Goal: Entertainment & Leisure: Browse casually

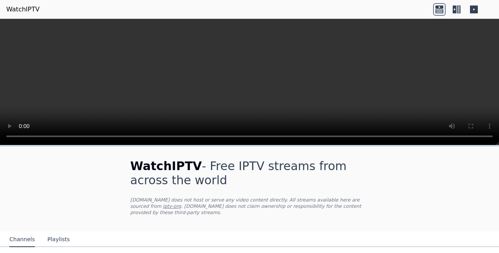
click at [457, 9] on icon at bounding box center [459, 9] width 4 height 8
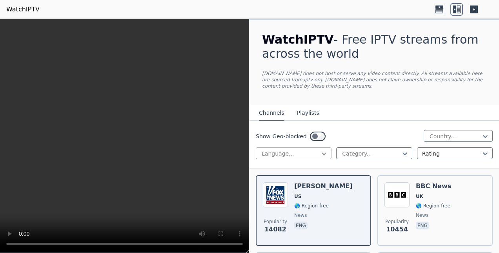
click at [324, 153] on icon at bounding box center [324, 153] width 5 height 3
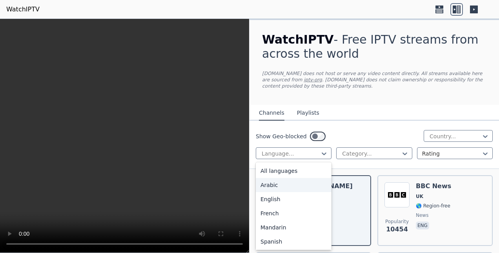
click at [290, 186] on div "Arabic" at bounding box center [294, 185] width 76 height 14
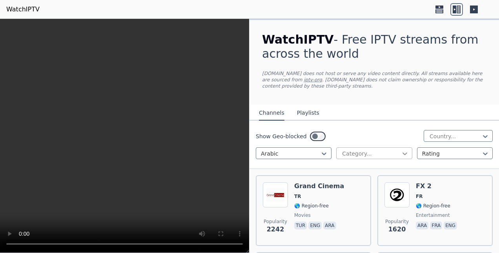
click at [403, 152] on icon at bounding box center [405, 153] width 5 height 3
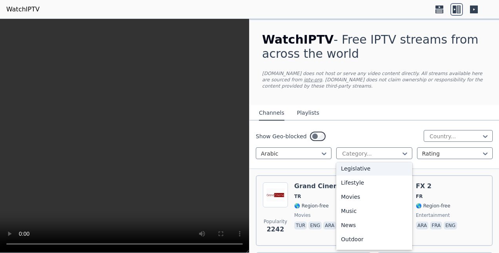
scroll to position [196, 0]
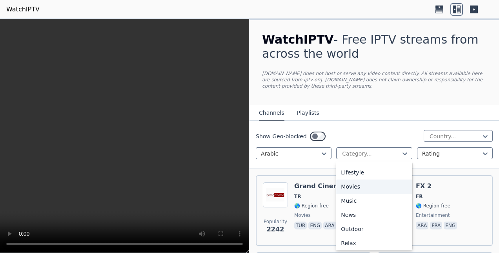
click at [354, 187] on div "Movies" at bounding box center [374, 186] width 76 height 14
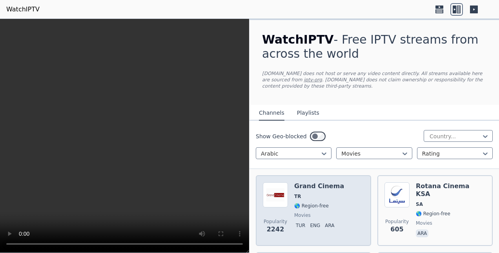
click at [306, 195] on span "TR" at bounding box center [319, 196] width 50 height 6
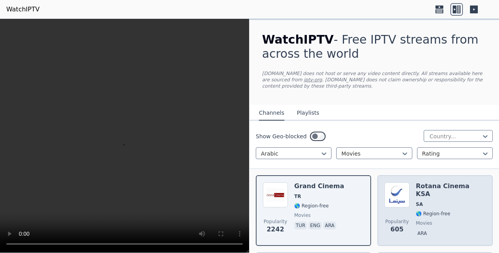
click at [406, 200] on img at bounding box center [397, 194] width 25 height 25
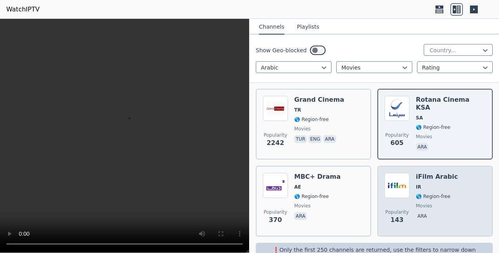
scroll to position [102, 0]
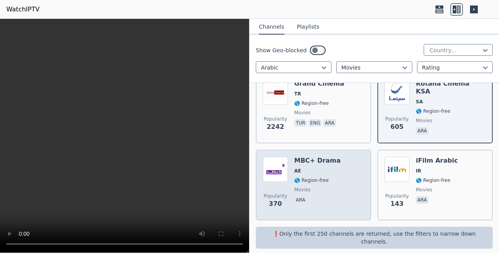
click at [333, 187] on span "movies" at bounding box center [317, 189] width 46 height 6
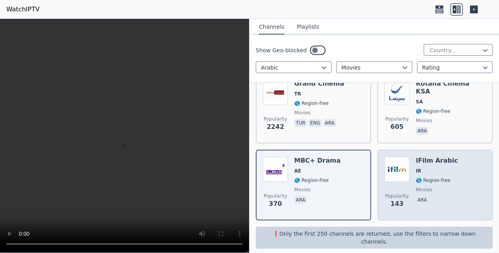
click at [440, 166] on div "iFilm Arabic IR 🌎 Region-free movies ara" at bounding box center [437, 185] width 42 height 57
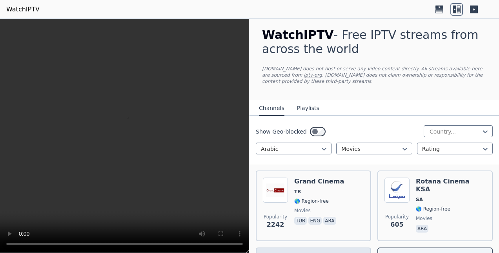
scroll to position [0, 0]
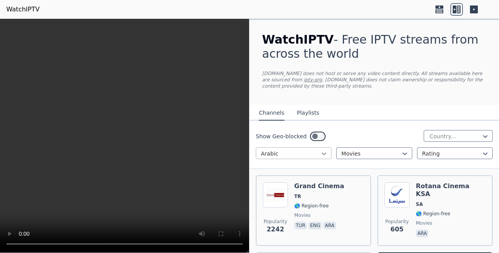
click at [321, 155] on icon at bounding box center [324, 154] width 8 height 8
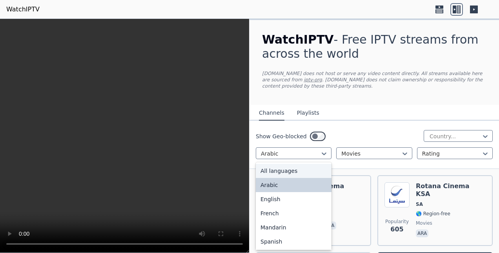
click at [289, 171] on div "All languages" at bounding box center [294, 171] width 76 height 14
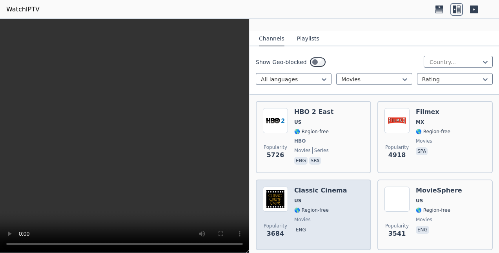
scroll to position [39, 0]
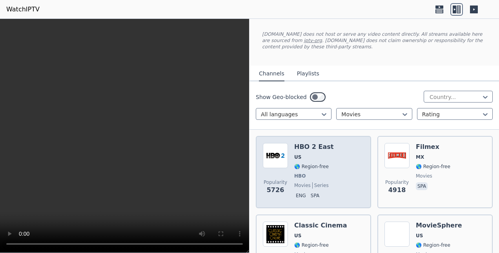
click at [331, 166] on div "Popularity 5726 HBO 2 East US 🌎 Region-free HBO movies series eng spa" at bounding box center [313, 172] width 101 height 58
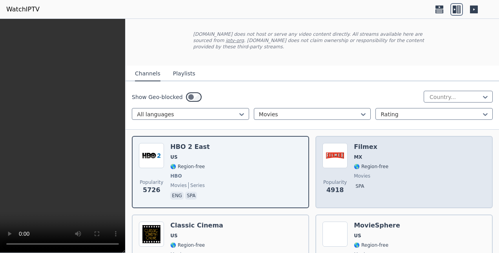
click at [397, 182] on div "Popularity 4918 Filmex MX 🌎 Region-free movies spa" at bounding box center [404, 172] width 163 height 58
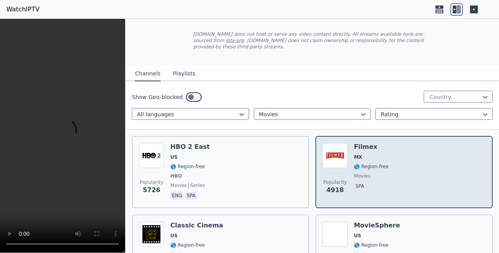
scroll to position [118, 0]
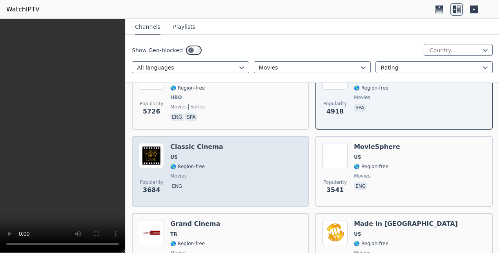
click at [193, 166] on div "Classic Cinema US 🌎 Region-free movies eng" at bounding box center [196, 171] width 53 height 57
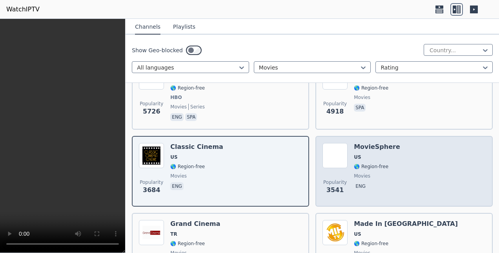
click at [368, 163] on div "MovieSphere US 🌎 Region-free movies eng" at bounding box center [377, 171] width 46 height 57
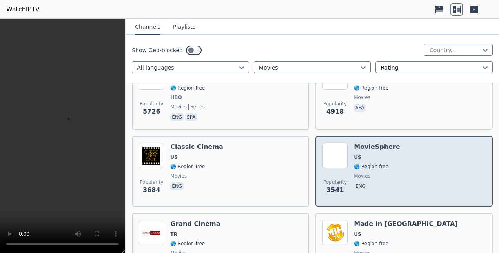
scroll to position [196, 0]
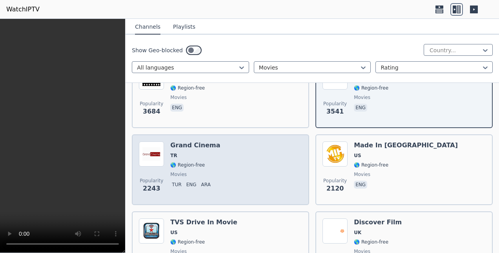
click at [194, 181] on p "eng" at bounding box center [191, 185] width 13 height 8
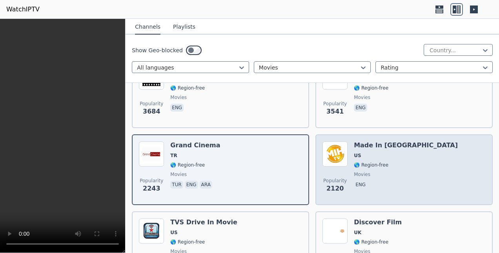
click at [349, 154] on div "Popularity 2120 Made In [GEOGRAPHIC_DATA] [GEOGRAPHIC_DATA] 🌎 Region-free movie…" at bounding box center [404, 169] width 163 height 57
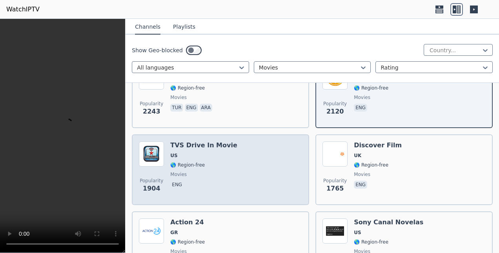
scroll to position [275, 0]
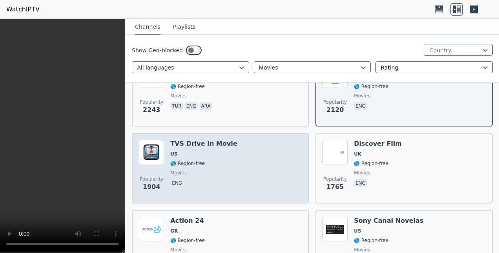
click at [255, 155] on div "Popularity 1904 TVS Drive In Movie US 🌎 Region-free movies eng" at bounding box center [220, 168] width 163 height 57
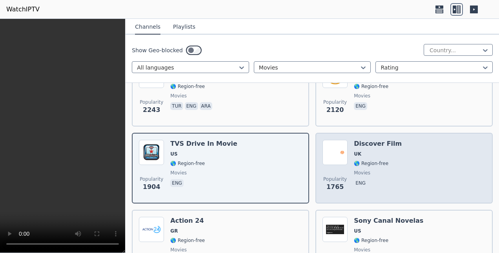
click at [354, 170] on span "movies" at bounding box center [362, 173] width 16 height 6
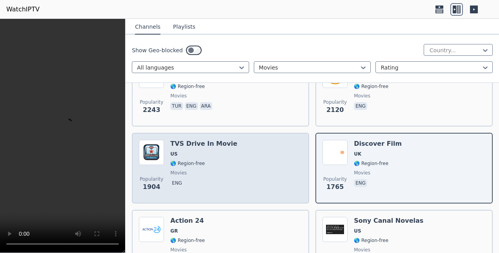
scroll to position [393, 0]
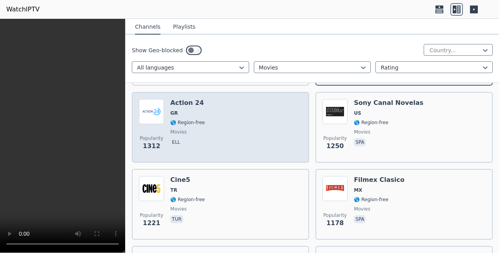
click at [269, 135] on div "Popularity 1312 Action 24 GR 🌎 Region-free movies ell" at bounding box center [220, 127] width 163 height 57
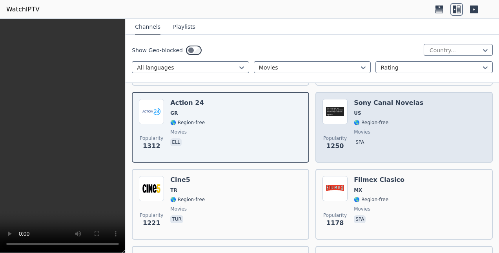
click at [382, 138] on span "spa" at bounding box center [388, 142] width 69 height 9
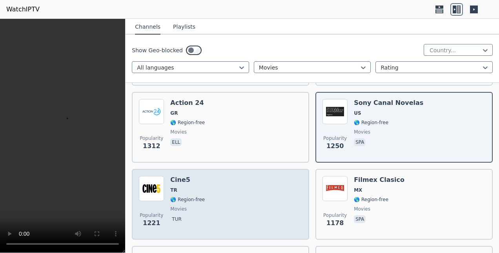
scroll to position [471, 0]
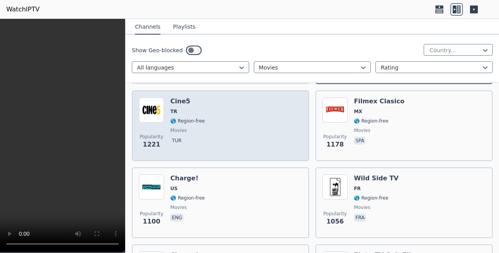
click at [252, 130] on div "Popularity 1221 Cine5 TR 🌎 Region-free movies tur" at bounding box center [220, 125] width 163 height 57
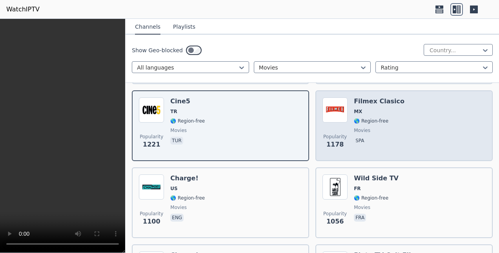
click at [368, 137] on span "spa" at bounding box center [379, 141] width 51 height 9
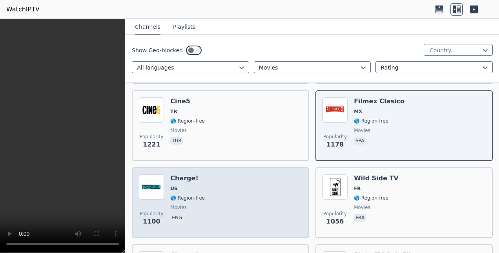
click at [249, 194] on div "Popularity 1100 Charge! US 🌎 Region-free movies eng" at bounding box center [220, 202] width 163 height 57
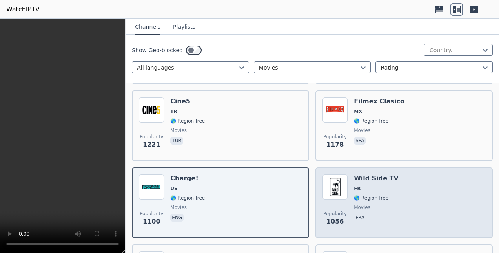
click at [361, 195] on span "🌎 Region-free" at bounding box center [371, 198] width 35 height 6
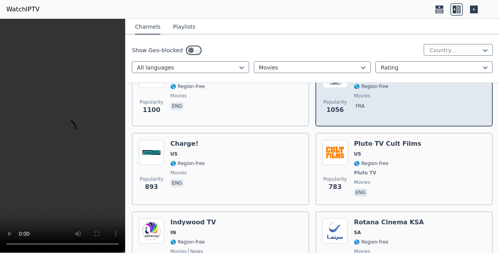
scroll to position [589, 0]
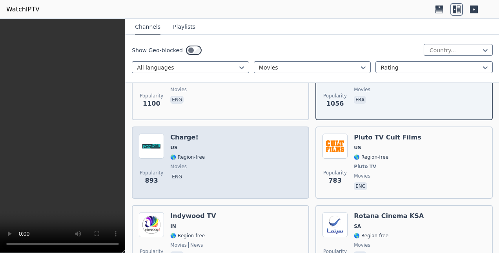
click at [238, 144] on div "Popularity 893 Charge! US 🌎 Region-free movies eng" at bounding box center [220, 162] width 163 height 58
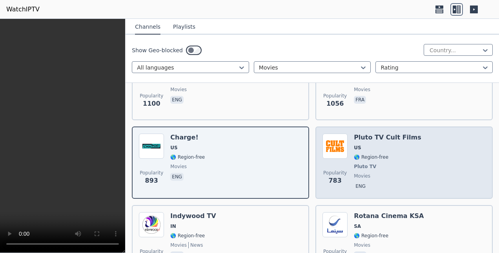
click at [374, 154] on span "🌎 Region-free" at bounding box center [371, 157] width 35 height 6
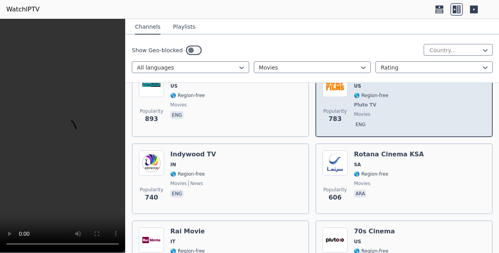
scroll to position [707, 0]
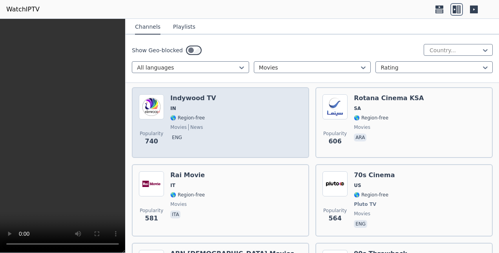
click at [280, 120] on div "Popularity 740 Indywood TV IN 🌎 Region-free movies news eng" at bounding box center [220, 122] width 163 height 57
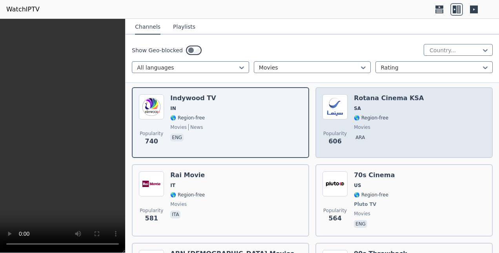
click at [434, 123] on div "Popularity 606 Rotana Cinema KSA SA 🌎 Region-free movies ara" at bounding box center [404, 122] width 163 height 57
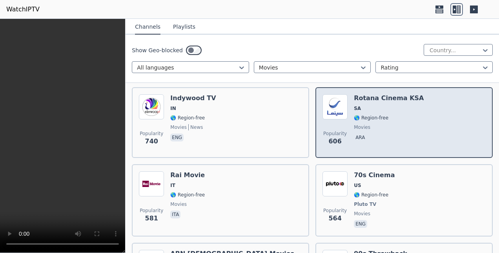
click at [397, 115] on div "Rotana Cinema KSA SA 🌎 Region-free movies ara" at bounding box center [389, 122] width 70 height 57
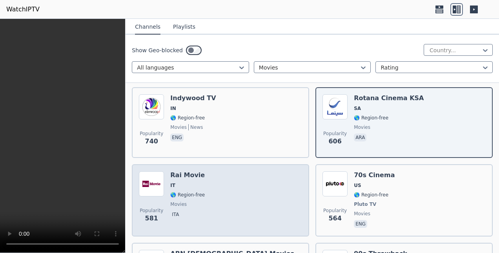
click at [232, 185] on div "Popularity 581 Rai Movie IT 🌎 Region-free movies ita" at bounding box center [220, 200] width 163 height 58
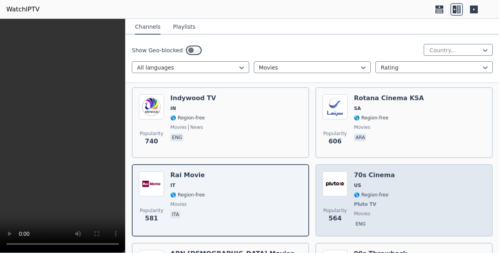
click at [367, 192] on span "🌎 Region-free" at bounding box center [371, 195] width 35 height 6
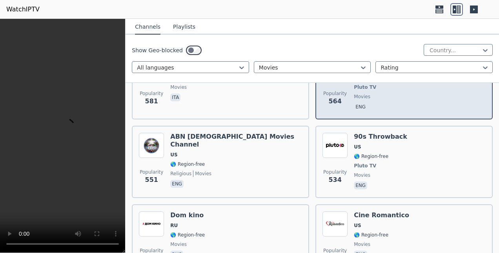
scroll to position [824, 0]
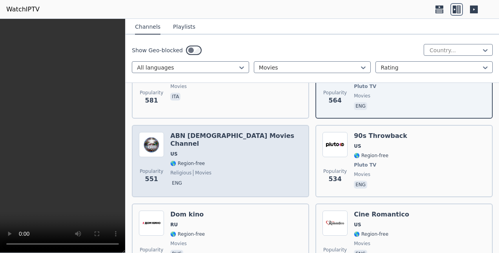
click at [220, 160] on span "🌎 Region-free" at bounding box center [236, 163] width 132 height 6
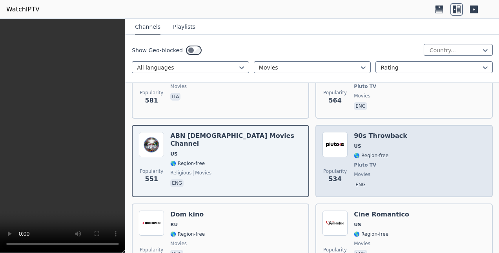
click at [384, 153] on div "90s Throwback US 🌎 Region-free Pluto TV movies eng" at bounding box center [380, 161] width 53 height 58
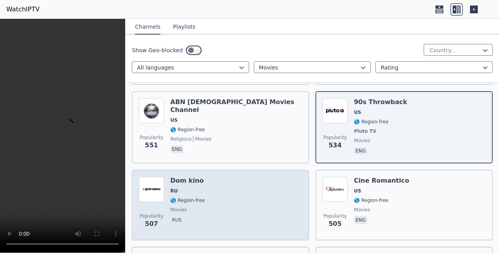
scroll to position [903, 0]
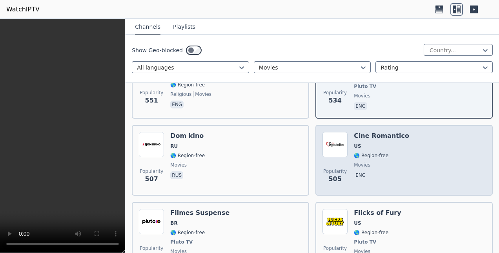
click at [376, 143] on span "US" at bounding box center [381, 146] width 55 height 6
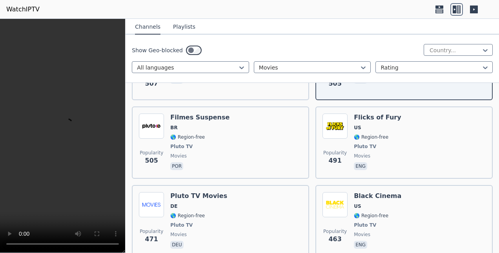
scroll to position [1021, 0]
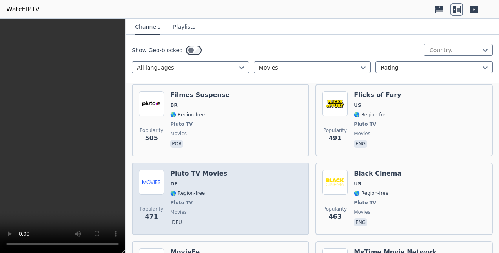
click at [259, 170] on div "Popularity 471 Pluto TV Movies DE 🌎 Region-free Pluto TV movies deu" at bounding box center [220, 199] width 163 height 58
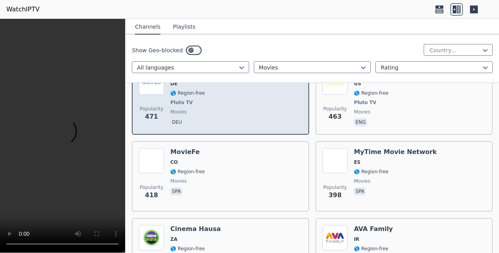
scroll to position [1139, 0]
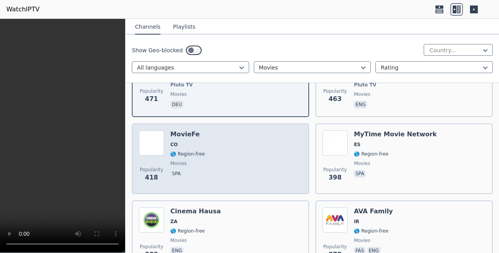
click at [254, 141] on div "Popularity 418 MovieFe CO 🌎 Region-free movies spa" at bounding box center [220, 158] width 163 height 57
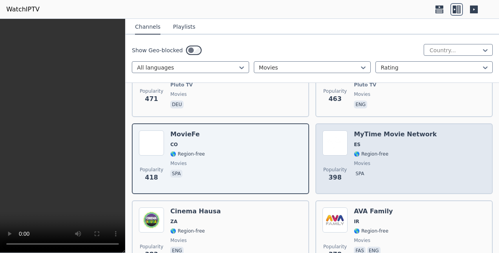
click at [362, 151] on span "🌎 Region-free" at bounding box center [371, 154] width 35 height 6
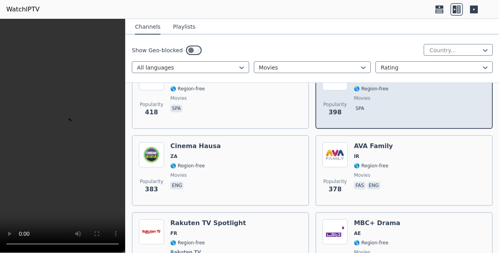
scroll to position [1217, 0]
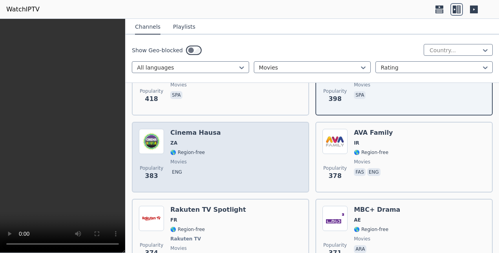
click at [261, 161] on div "Popularity 383 Cinema Hausa ZA 🌎 Region-free movies eng" at bounding box center [220, 157] width 163 height 57
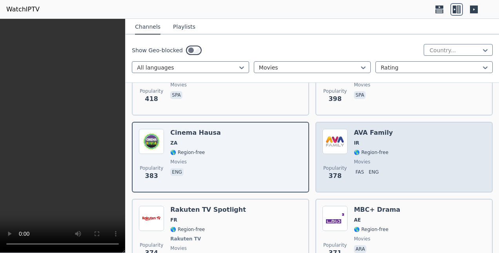
click at [402, 166] on div "Popularity 378 AVA Family IR 🌎 Region-free movies fas eng" at bounding box center [404, 157] width 163 height 57
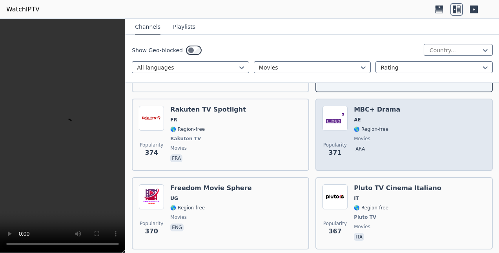
scroll to position [1335, 0]
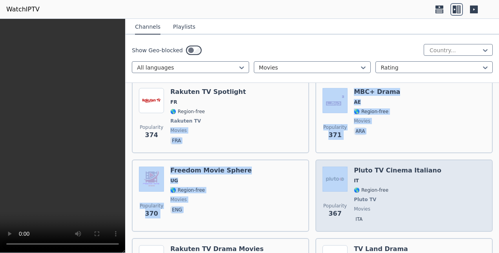
drag, startPoint x: 254, startPoint y: 118, endPoint x: 316, endPoint y: 192, distance: 97.5
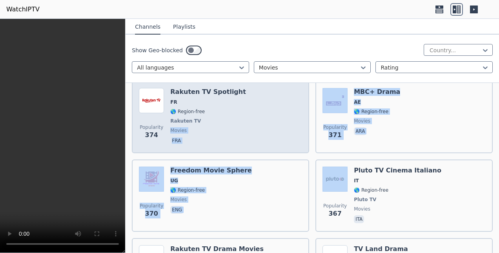
click at [261, 123] on div "Popularity 374 Rakuten TV Spotlight FR 🌎 Region-free Rakuten TV movies fra" at bounding box center [220, 117] width 163 height 58
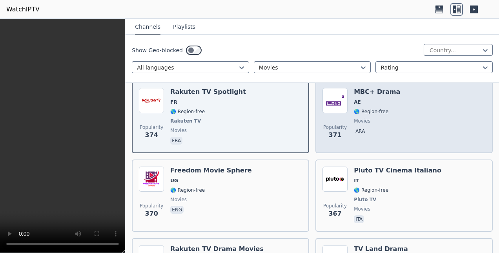
click at [376, 117] on div "MBC+ Drama AE 🌎 Region-free movies ara" at bounding box center [377, 117] width 46 height 58
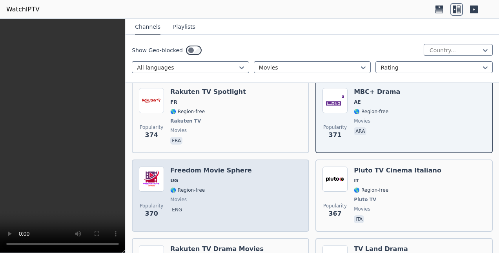
click at [256, 176] on div "Popularity 370 Freedom Movie Sphere UG 🌎 Region-free movies eng" at bounding box center [220, 195] width 163 height 58
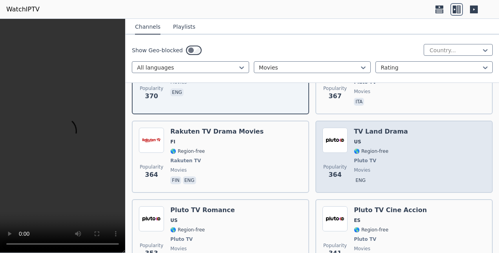
scroll to position [1453, 0]
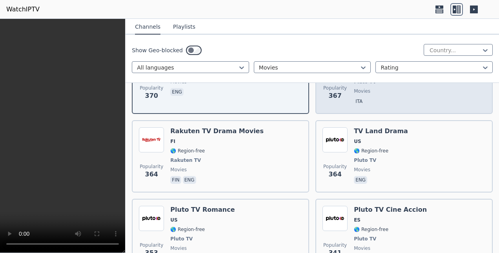
click at [378, 97] on span "ita" at bounding box center [398, 101] width 88 height 9
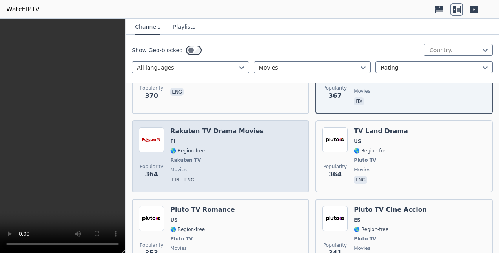
click at [258, 156] on div "Popularity 364 Rakuten TV Drama Movies FI 🌎 Region-free Rakuten TV movies fin e…" at bounding box center [220, 156] width 163 height 58
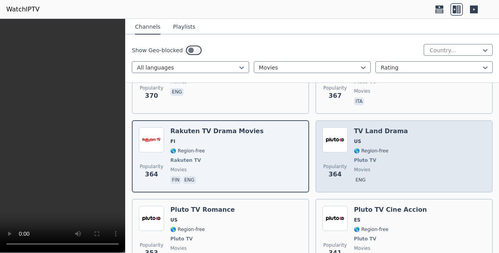
click at [396, 161] on div "Popularity 364 TV Land Drama US 🌎 Region-free Pluto TV movies eng" at bounding box center [404, 156] width 163 height 58
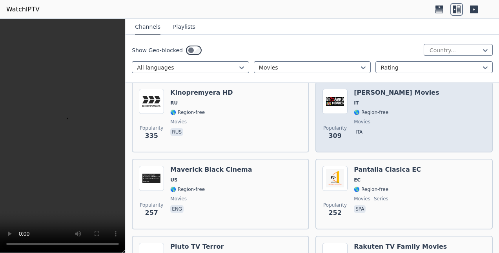
scroll to position [1649, 0]
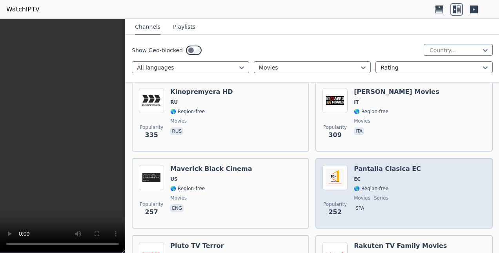
click at [374, 165] on h6 "Pantalla Clasica EC" at bounding box center [387, 169] width 67 height 8
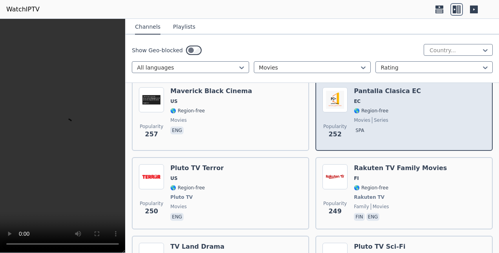
scroll to position [1727, 0]
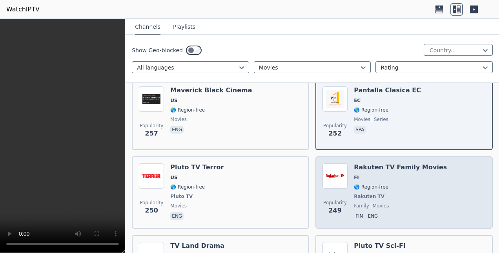
click at [375, 174] on span "FI" at bounding box center [400, 177] width 93 height 6
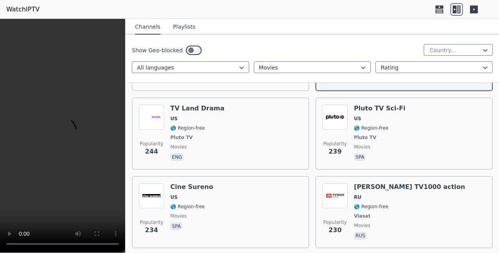
scroll to position [1963, 0]
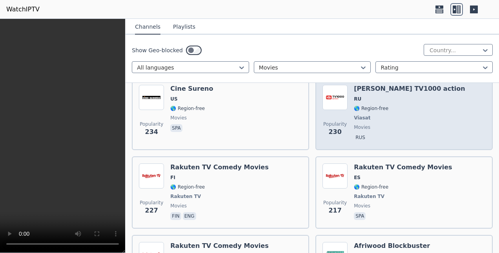
click at [367, 117] on div "[PERSON_NAME] TV1000 action RU 🌎 Region-free Viasat movies rus" at bounding box center [409, 114] width 111 height 58
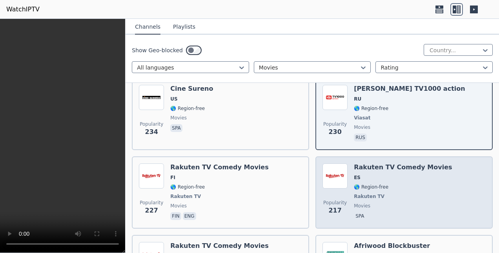
click at [378, 186] on div "Rakuten TV Comedy Movies ES 🌎 Region-free Rakuten TV movies spa" at bounding box center [403, 192] width 98 height 58
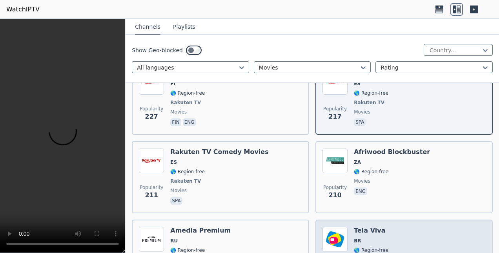
scroll to position [2120, 0]
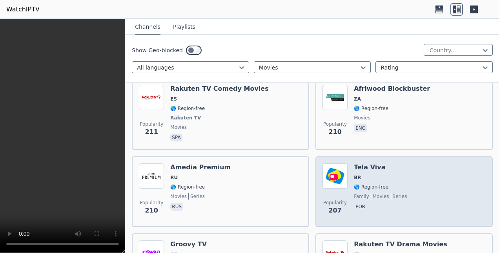
click at [378, 184] on span "🌎 Region-free" at bounding box center [371, 187] width 35 height 6
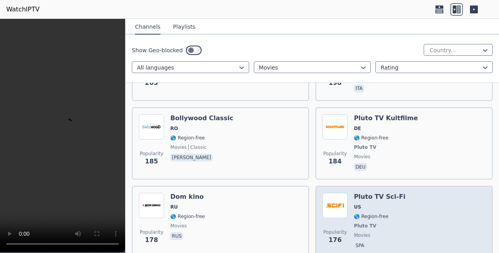
scroll to position [2356, 0]
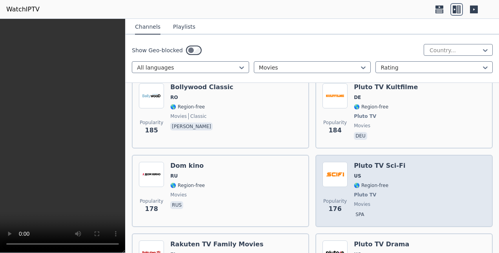
click at [378, 192] on span "Pluto TV" at bounding box center [379, 195] width 51 height 6
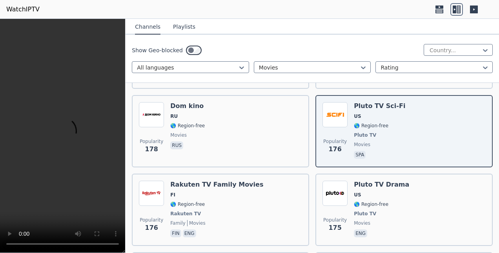
scroll to position [2473, 0]
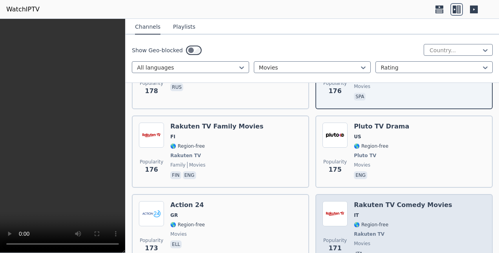
click at [388, 231] on span "Rakuten TV" at bounding box center [403, 234] width 98 height 6
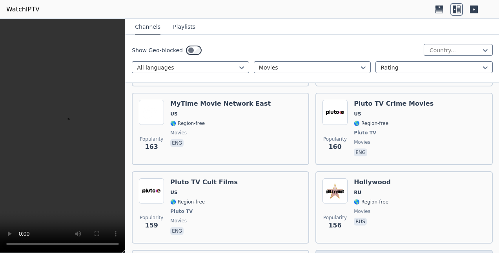
scroll to position [2787, 0]
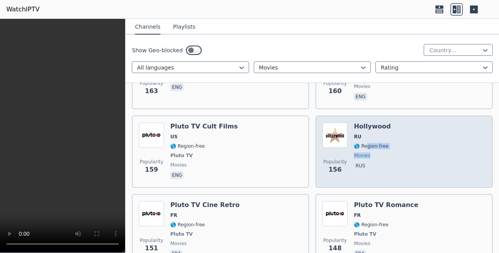
drag, startPoint x: 365, startPoint y: 142, endPoint x: 364, endPoint y: 146, distance: 4.0
click at [364, 146] on div "Hollywood RU 🌎 Region-free movies rus" at bounding box center [372, 151] width 37 height 58
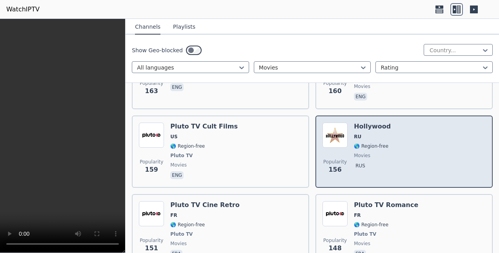
click at [422, 131] on div "Popularity 156 Hollywood RU 🌎 Region-free movies rus" at bounding box center [404, 151] width 163 height 58
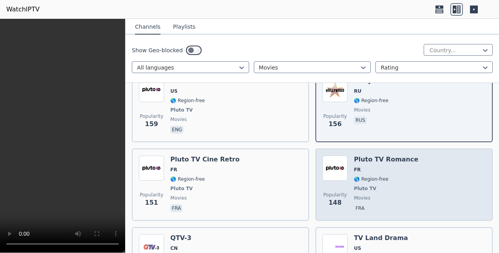
scroll to position [2866, 0]
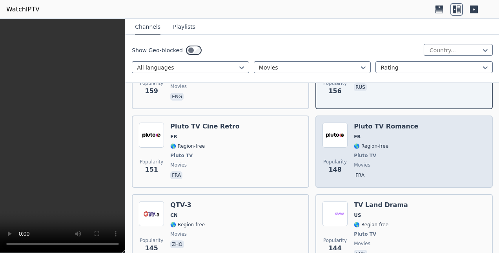
click at [418, 130] on div "Popularity 148 Pluto TV Romance FR 🌎 Region-free Pluto TV movies fra" at bounding box center [404, 151] width 163 height 58
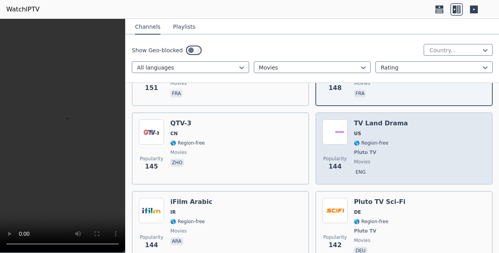
scroll to position [2944, 0]
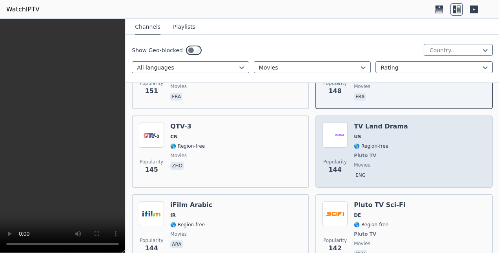
click at [393, 122] on h6 "TV Land Drama" at bounding box center [381, 126] width 54 height 8
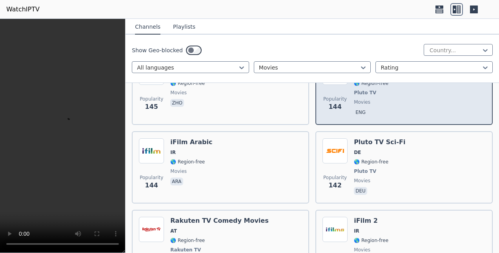
scroll to position [3141, 0]
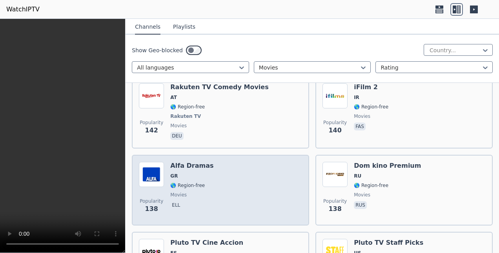
click at [246, 194] on div "Popularity 138 Alfa Dramas GR 🌎 Region-free movies ell" at bounding box center [220, 190] width 163 height 57
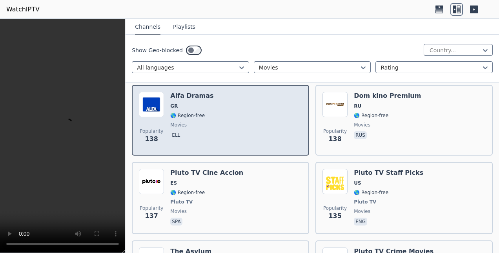
scroll to position [3337, 0]
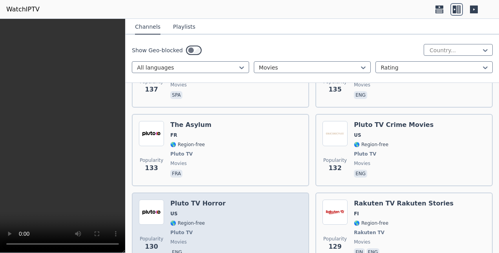
click at [257, 209] on div "Popularity 130 Pluto TV Horror US 🌎 Region-free Pluto TV movies eng" at bounding box center [220, 228] width 163 height 58
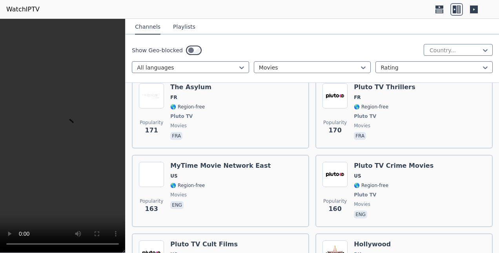
scroll to position [2473, 0]
